Goal: Task Accomplishment & Management: Manage account settings

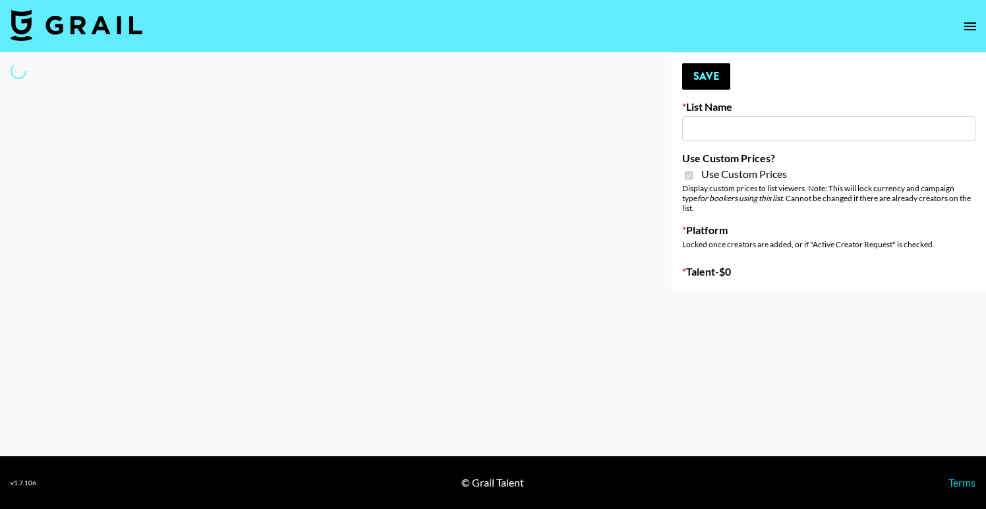
type input "Halovida ([DATE])"
checkbox input "true"
select select "Brand"
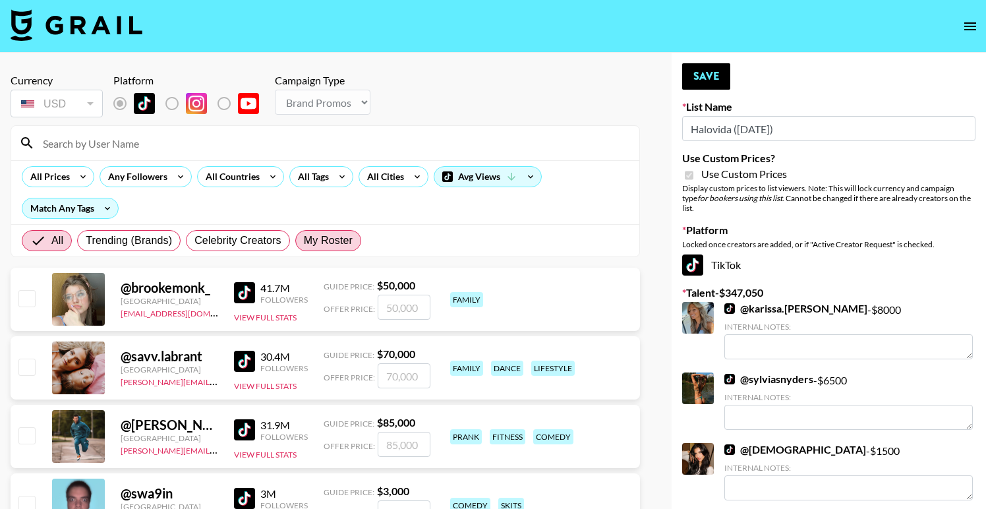
click at [330, 247] on span "My Roster" at bounding box center [328, 241] width 49 height 16
click at [304, 241] on input "My Roster" at bounding box center [304, 241] width 0 height 0
radio input "true"
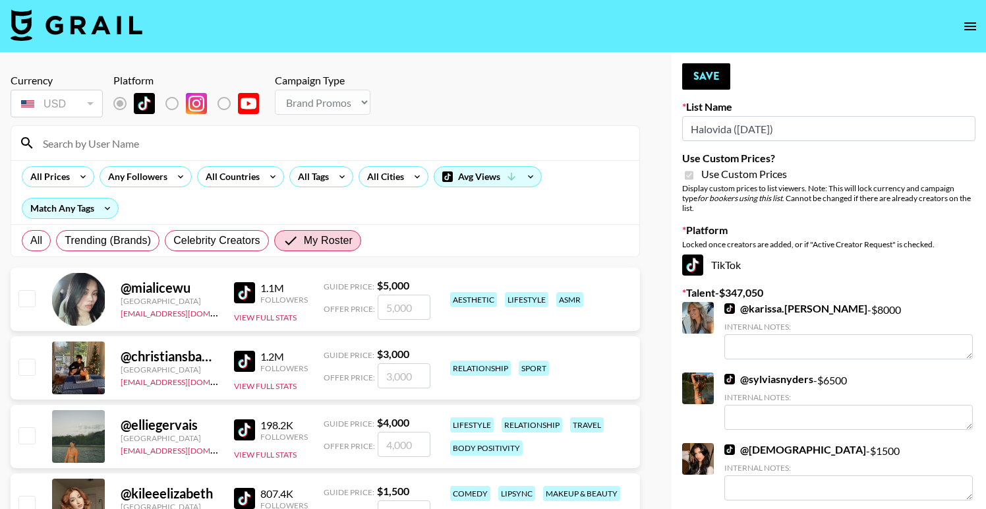
click at [36, 302] on div "@ mialicewu [GEOGRAPHIC_DATA][EMAIL_ADDRESS][DOMAIN_NAME] 1.1M Followers View F…" at bounding box center [325, 299] width 629 height 63
click at [30, 301] on input "checkbox" at bounding box center [26, 298] width 16 height 16
checkbox input "true"
type input "5000"
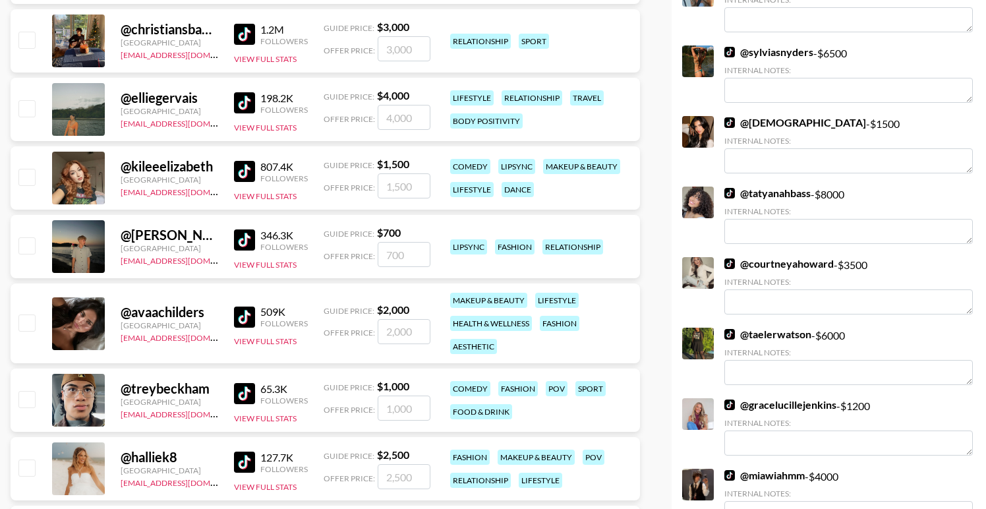
scroll to position [334, 0]
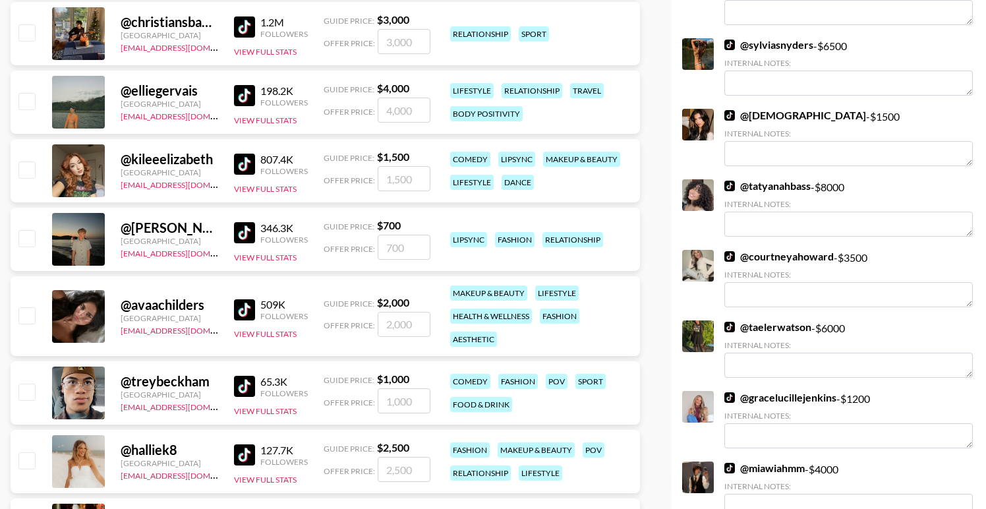
click at [28, 458] on input "checkbox" at bounding box center [26, 460] width 16 height 16
checkbox input "true"
type input "2500"
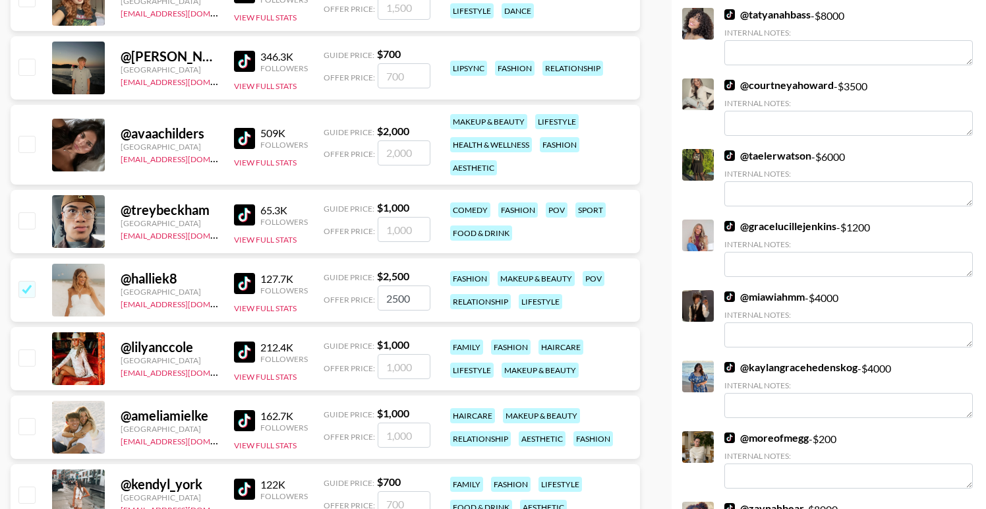
scroll to position [519, 0]
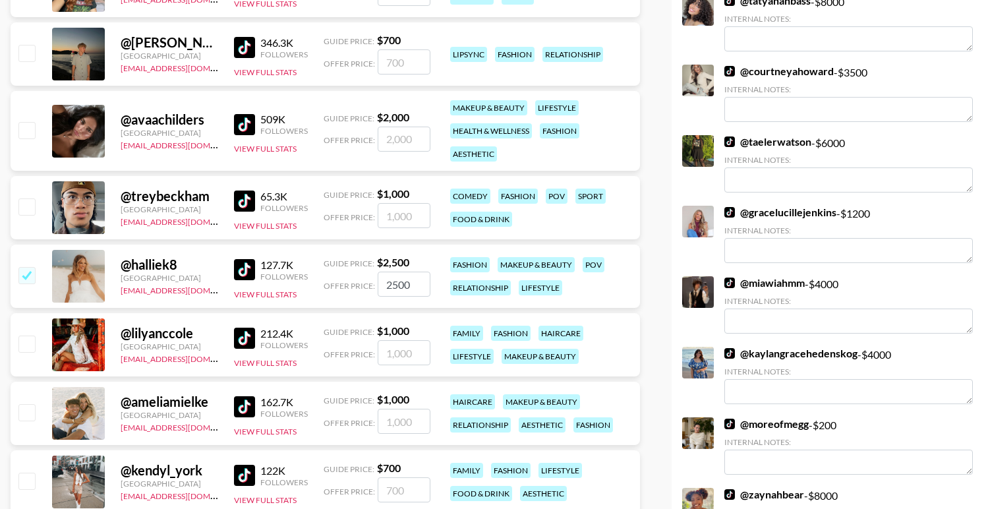
click at [31, 412] on input "checkbox" at bounding box center [26, 412] width 16 height 16
checkbox input "true"
type input "1000"
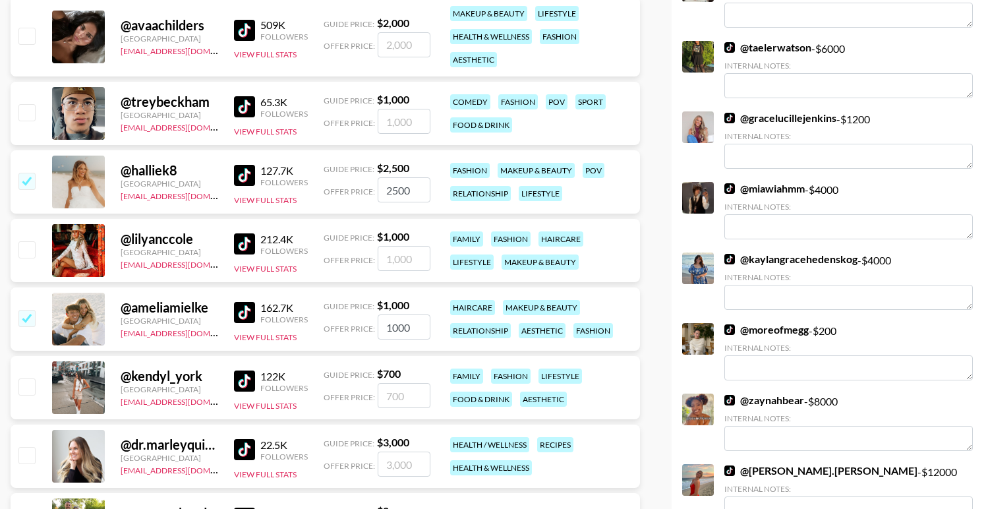
scroll to position [633, 0]
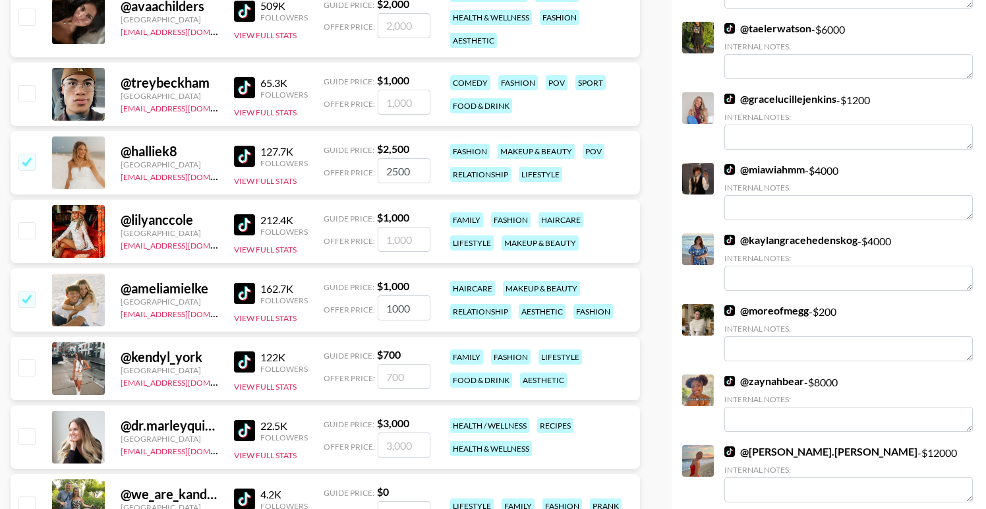
click at [26, 366] on input "checkbox" at bounding box center [26, 367] width 16 height 16
checkbox input "true"
type input "700"
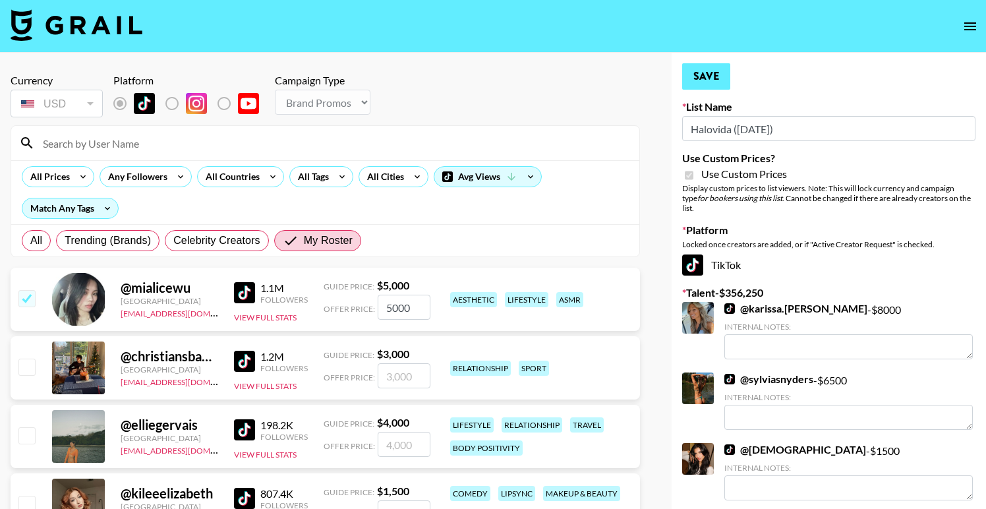
scroll to position [0, 0]
click at [710, 79] on button "Save" at bounding box center [706, 76] width 48 height 26
